Goal: Transaction & Acquisition: Purchase product/service

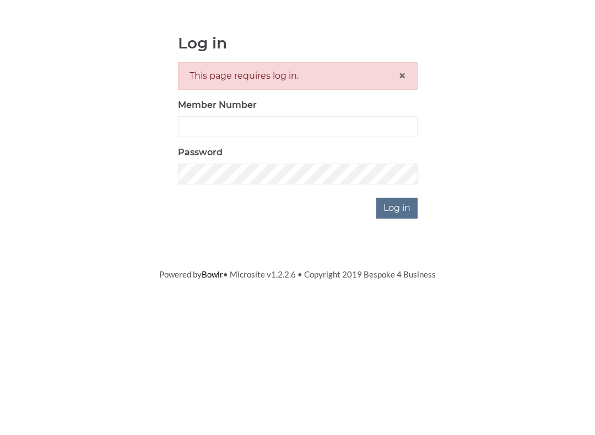
scroll to position [100, 0]
type input "3771"
click at [398, 298] on input "Log in" at bounding box center [396, 308] width 41 height 21
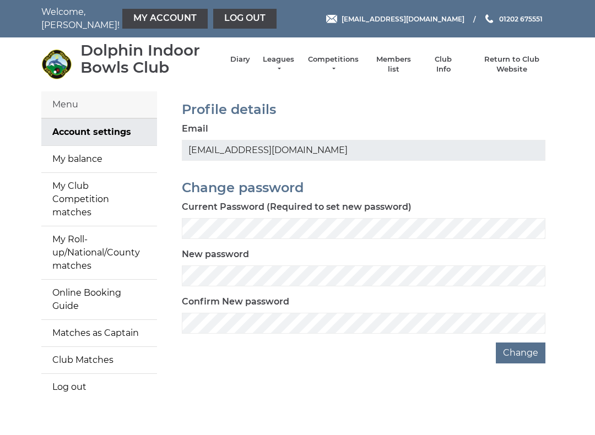
click at [154, 26] on link "My Account" at bounding box center [164, 19] width 85 height 20
click at [109, 158] on link "My balance" at bounding box center [99, 159] width 116 height 26
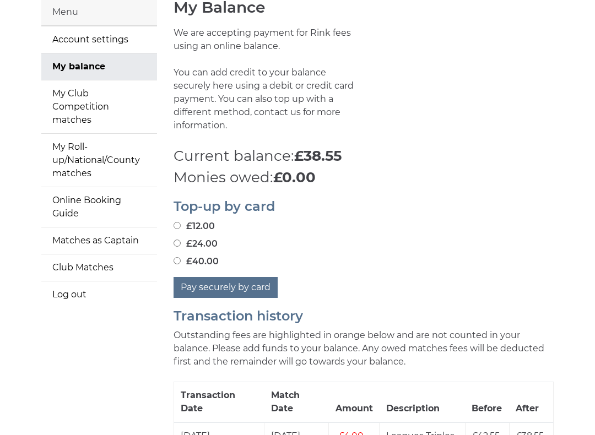
scroll to position [91, 0]
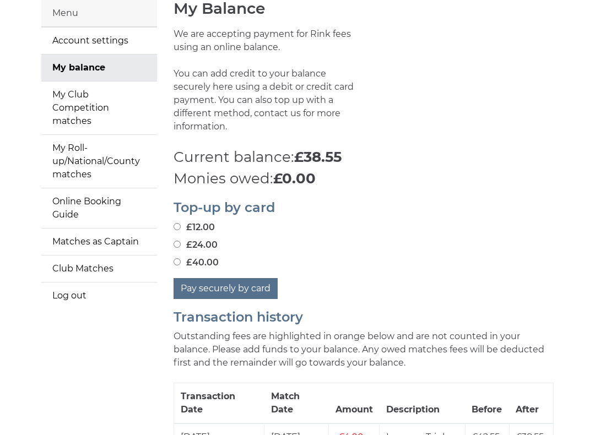
click at [181, 259] on input "£40.00" at bounding box center [177, 262] width 7 height 7
radio input "true"
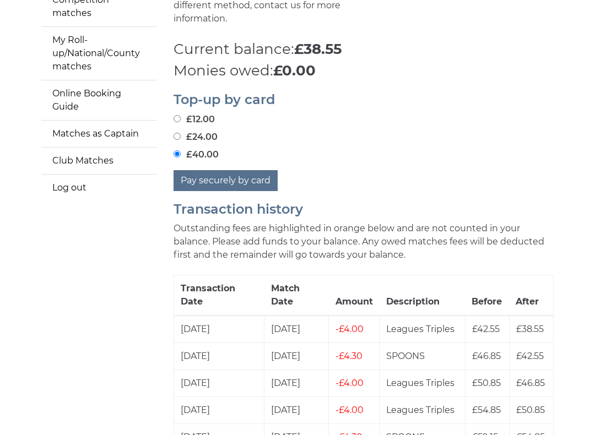
click at [250, 171] on button "Pay securely by card" at bounding box center [226, 181] width 104 height 21
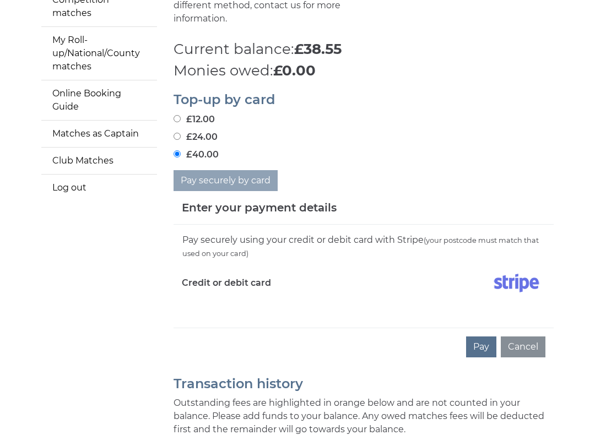
scroll to position [199, 0]
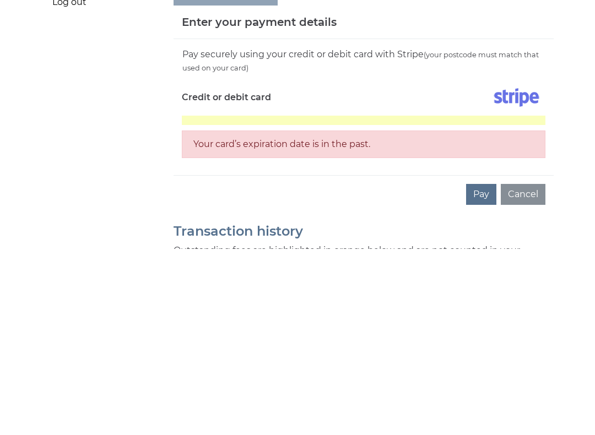
click at [496, 302] on div "Your card’s expiration date is in the past." at bounding box center [364, 323] width 364 height 42
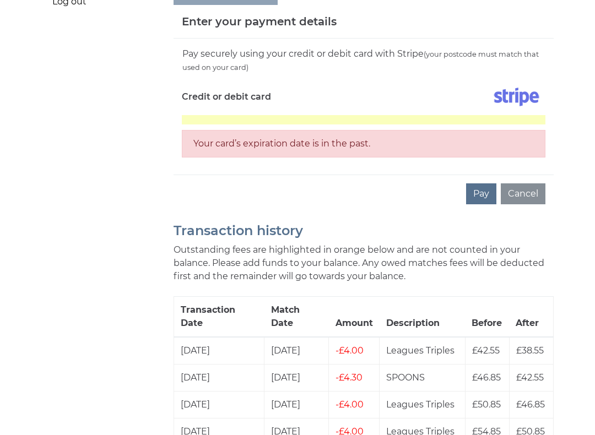
scroll to position [385, 0]
click at [489, 185] on button "Pay" at bounding box center [481, 194] width 30 height 21
click at [468, 115] on div "Your card’s expiration date is in the past." at bounding box center [364, 136] width 364 height 42
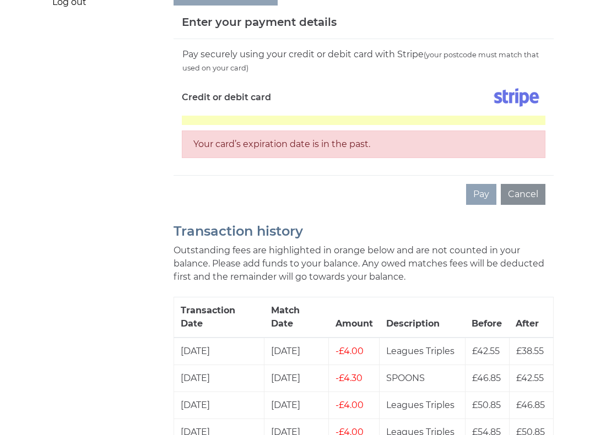
click at [479, 116] on div "Your card’s expiration date is in the past." at bounding box center [364, 137] width 364 height 42
click at [473, 116] on div "Your card’s expiration date is in the past." at bounding box center [364, 137] width 364 height 42
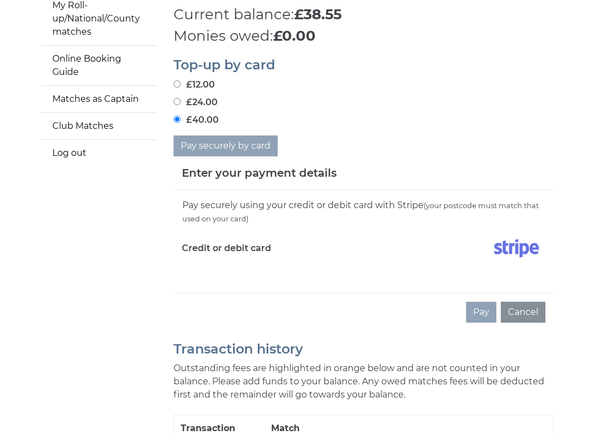
scroll to position [234, 0]
click at [553, 257] on div "Pay securely using your credit or debit card with Stripe (your postcode must ma…" at bounding box center [364, 242] width 380 height 103
click at [418, 264] on div "Pay securely using your credit or debit card with Stripe (your postcode must ma…" at bounding box center [364, 242] width 380 height 103
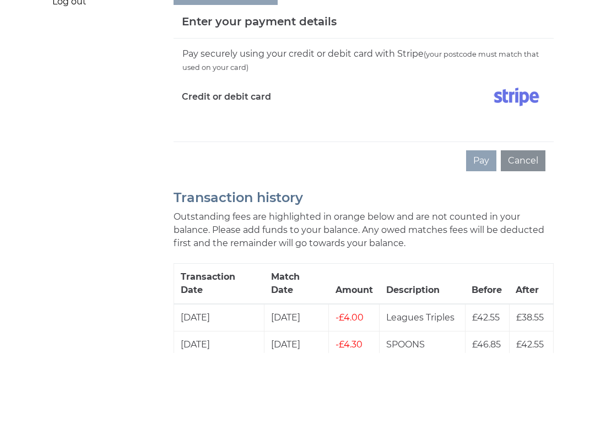
scroll to position [386, 0]
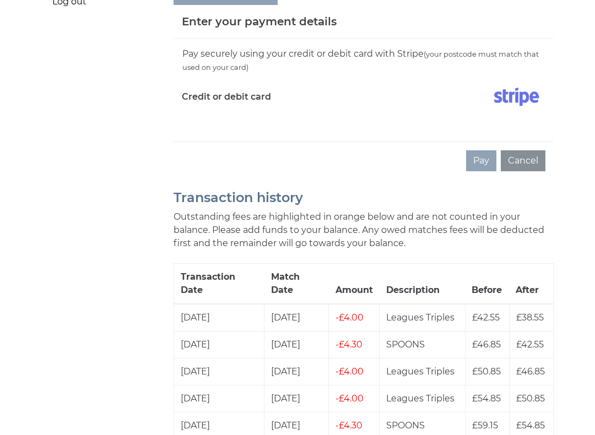
click at [532, 110] on div "Pay securely using your credit or debit card with Stripe (your postcode must ma…" at bounding box center [364, 90] width 380 height 103
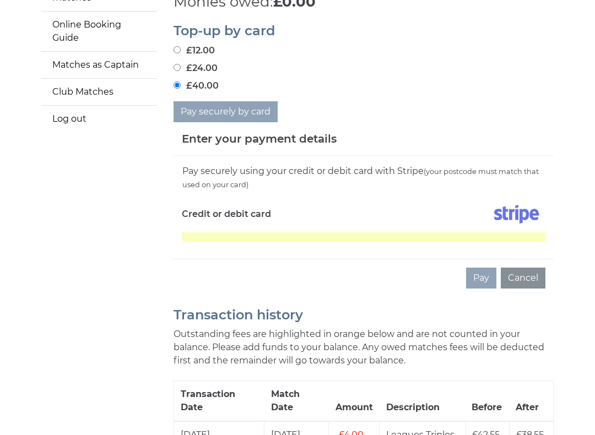
scroll to position [0, 0]
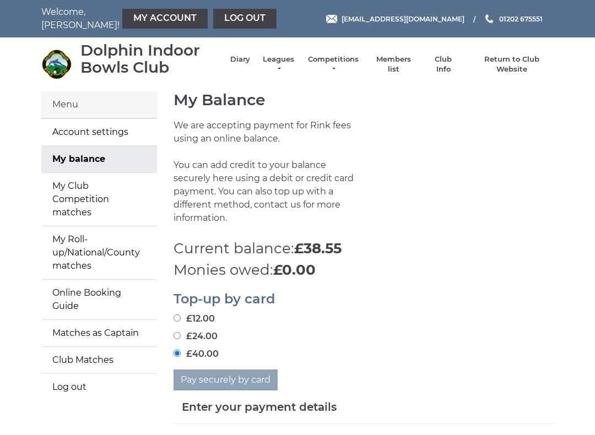
click at [67, 123] on link "Account settings" at bounding box center [99, 132] width 116 height 26
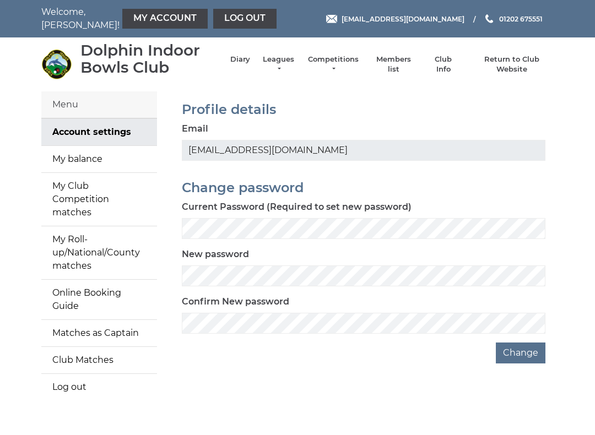
click at [56, 160] on link "My balance" at bounding box center [99, 159] width 116 height 26
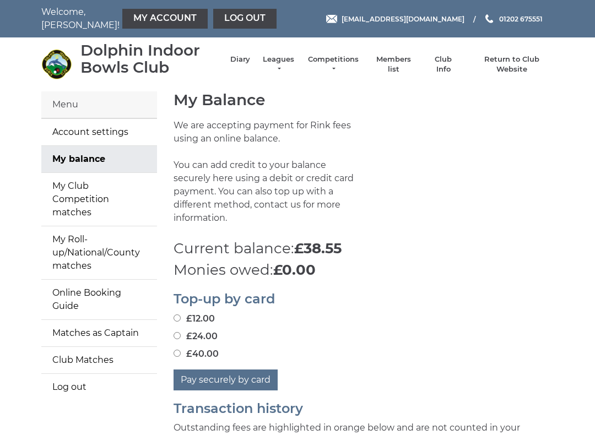
click at [181, 350] on input "£40.00" at bounding box center [177, 353] width 7 height 7
radio input "true"
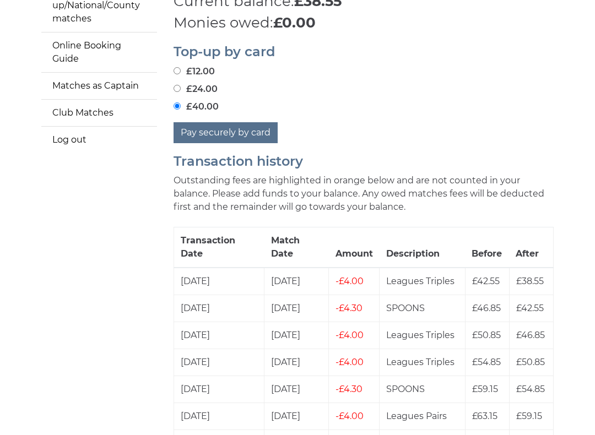
click at [251, 123] on button "Pay securely by card" at bounding box center [226, 133] width 104 height 21
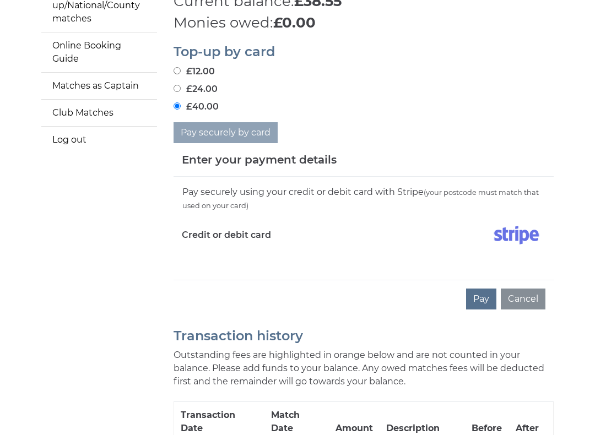
click at [269, 249] on div "Pay securely using your credit or debit card with Stripe (your postcode must ma…" at bounding box center [364, 228] width 380 height 103
click at [221, 252] on div "Pay securely using your credit or debit card with Stripe (your postcode must ma…" at bounding box center [364, 228] width 380 height 103
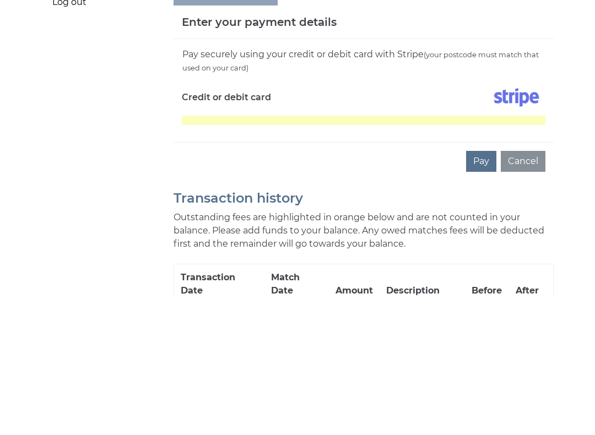
click at [487, 289] on button "Pay" at bounding box center [481, 299] width 30 height 21
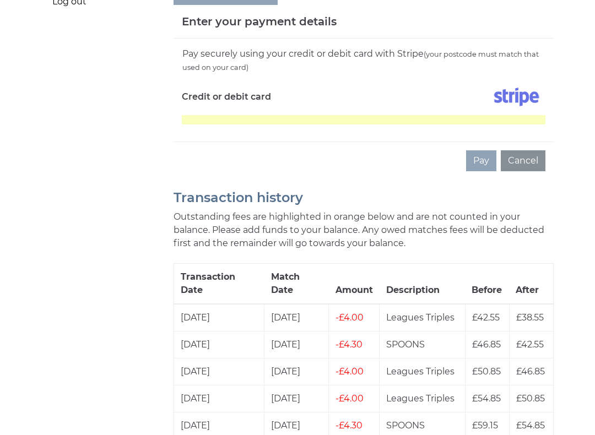
click at [491, 147] on div "Pay Cancel" at bounding box center [364, 161] width 380 height 38
